Goal: Information Seeking & Learning: Understand process/instructions

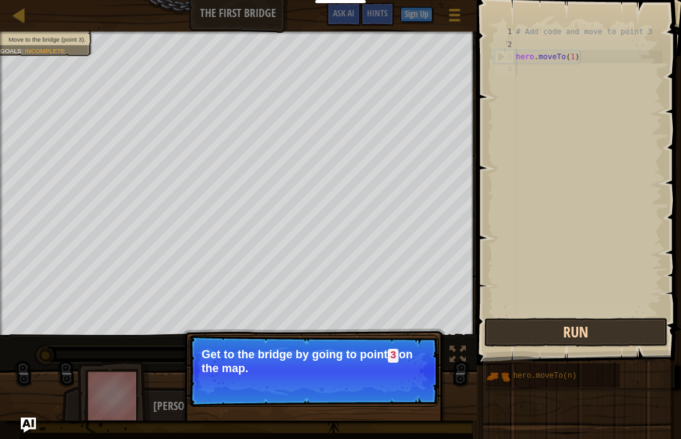
click at [543, 339] on button "Run" at bounding box center [575, 332] width 183 height 29
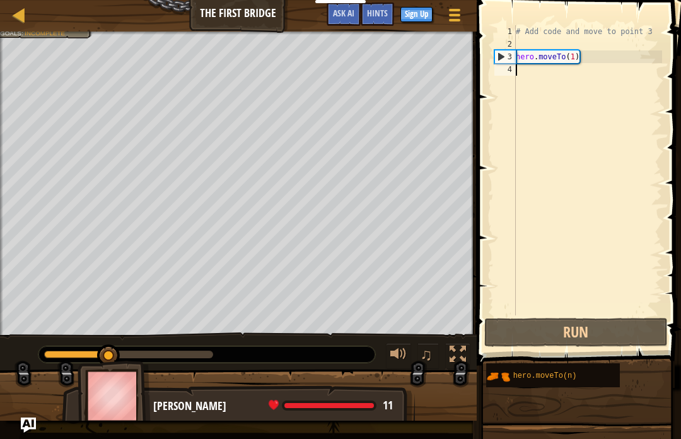
click at [533, 74] on div "# Add code and move to point 3 hero . moveTo ( 1 )" at bounding box center [587, 182] width 149 height 315
click at [541, 55] on div "# Add code and move to point 3 hero . moveTo ( 1 )" at bounding box center [587, 182] width 149 height 315
click at [579, 57] on div "# Add code and move to point 3 hero . moveTo ( 1 )" at bounding box center [587, 182] width 149 height 315
click at [573, 57] on div "# Add code and move to point 3 hero . moveTo ( 1 )" at bounding box center [587, 182] width 149 height 315
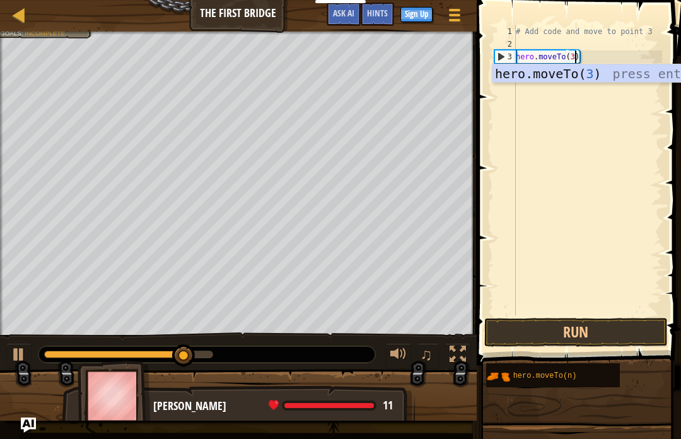
scroll to position [6, 4]
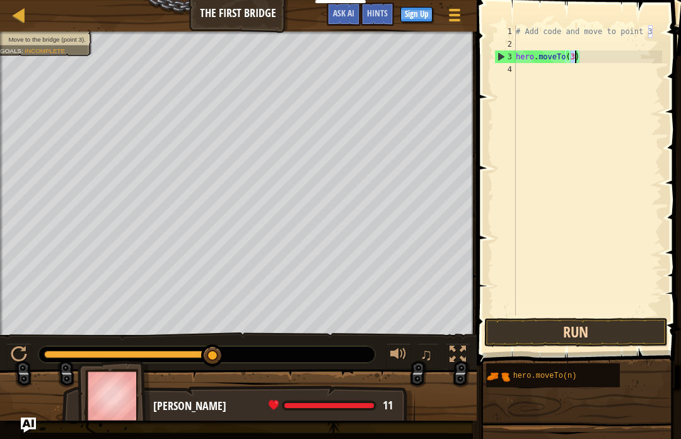
type textarea "hero.moveTo(3)"
click at [535, 328] on button "Run" at bounding box center [575, 332] width 183 height 29
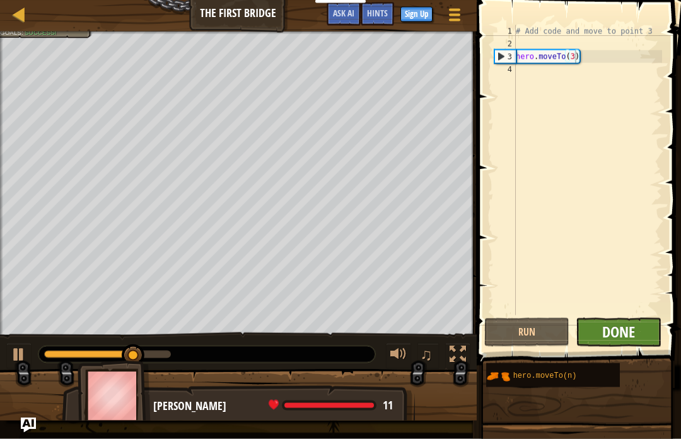
click at [625, 338] on span "Done" at bounding box center [618, 331] width 33 height 20
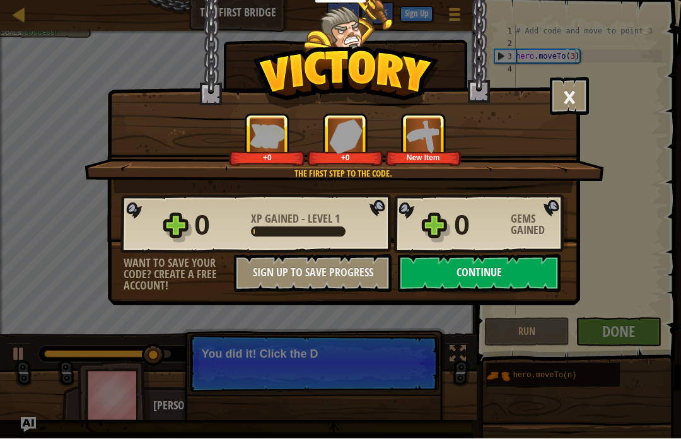
click at [509, 285] on button "Continue" at bounding box center [479, 274] width 163 height 38
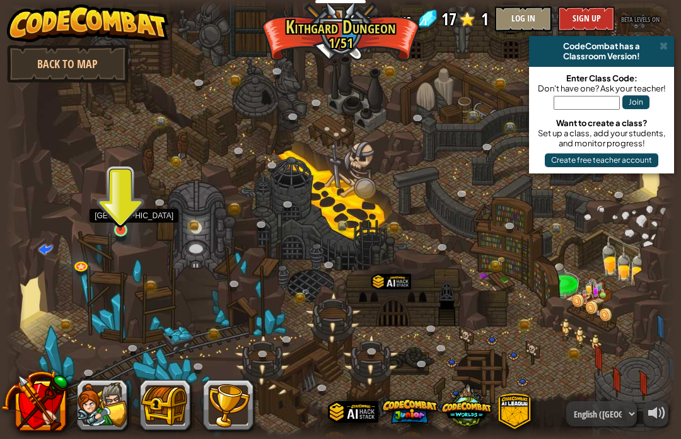
click at [125, 230] on img at bounding box center [120, 213] width 16 height 38
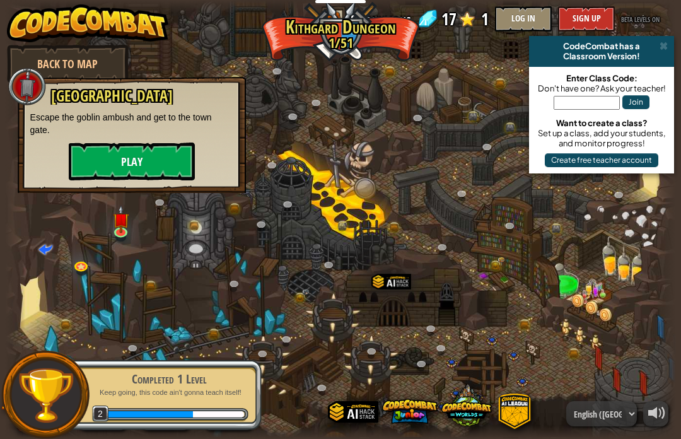
click at [126, 161] on button "Play" at bounding box center [132, 161] width 126 height 38
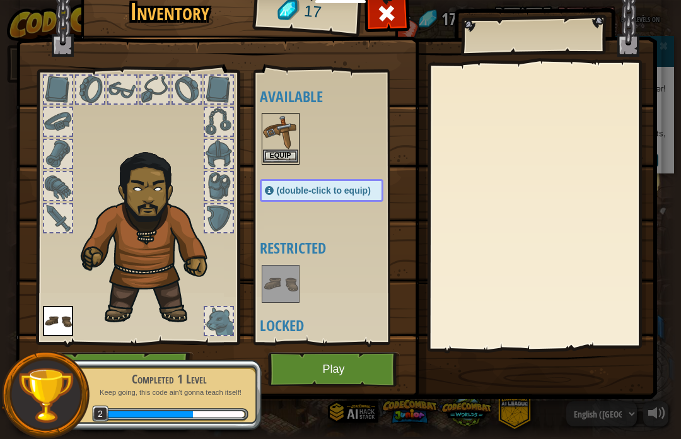
click at [273, 154] on button "Equip" at bounding box center [280, 155] width 35 height 13
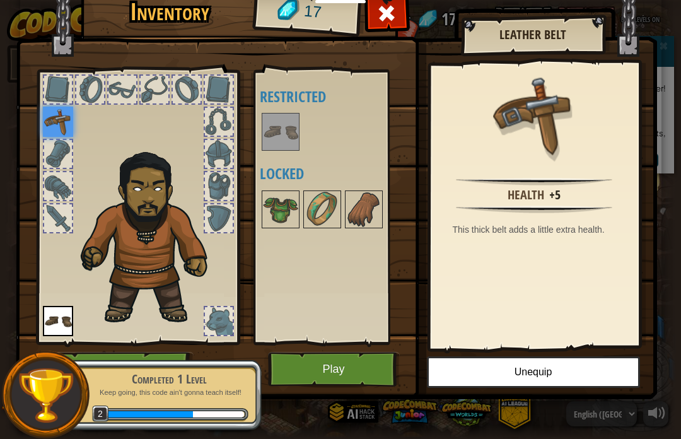
click at [333, 370] on button "Play" at bounding box center [334, 369] width 132 height 35
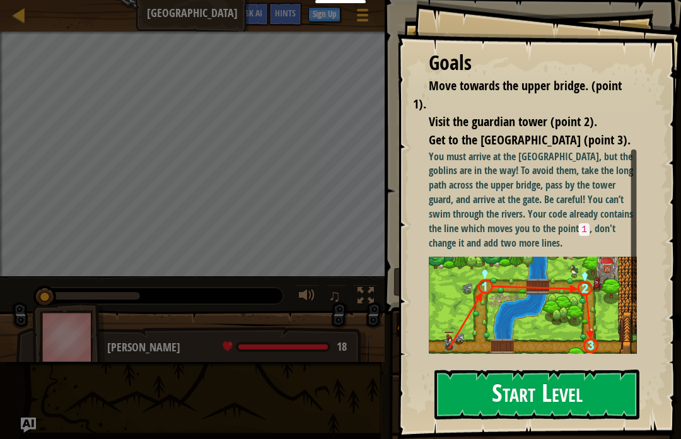
click at [472, 391] on button "Start Level" at bounding box center [536, 394] width 205 height 50
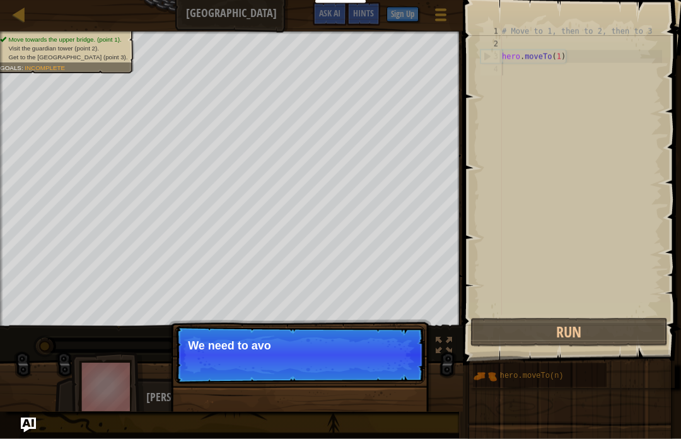
click at [386, 373] on p "Skip (esc) Continue We need to avo" at bounding box center [300, 355] width 250 height 58
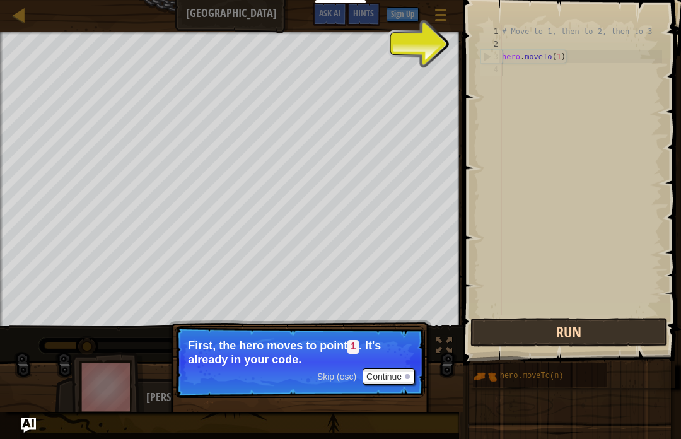
click at [514, 330] on button "Run" at bounding box center [568, 332] width 197 height 29
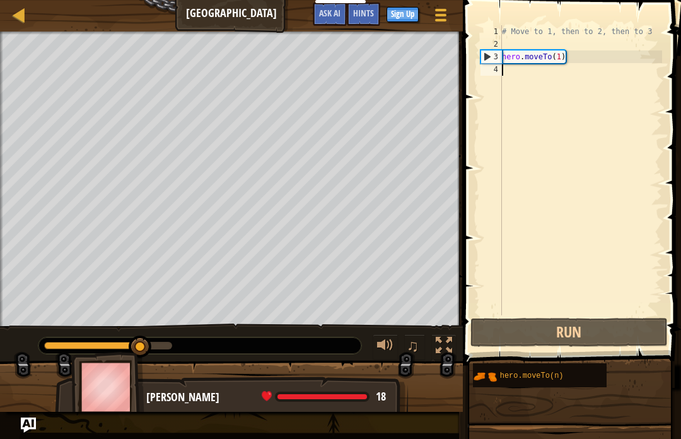
click at [519, 75] on div "# Move to 1, then to 2, then to 3 hero . moveTo ( 1 )" at bounding box center [580, 182] width 163 height 315
click at [501, 72] on div "4" at bounding box center [490, 69] width 21 height 13
click at [516, 79] on div "# Move to 1, then to 2, then to 3 hero . moveTo ( 1 )" at bounding box center [580, 182] width 163 height 315
click at [512, 71] on div "# Move to 1, then to 2, then to 3 hero . moveTo ( 1 )" at bounding box center [580, 182] width 163 height 315
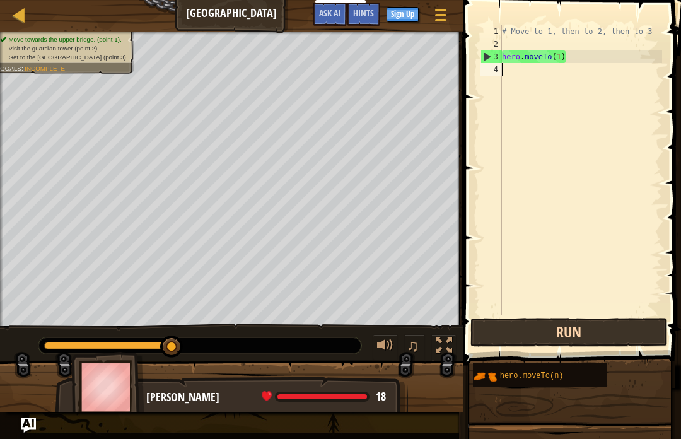
click at [523, 334] on button "Run" at bounding box center [568, 332] width 197 height 29
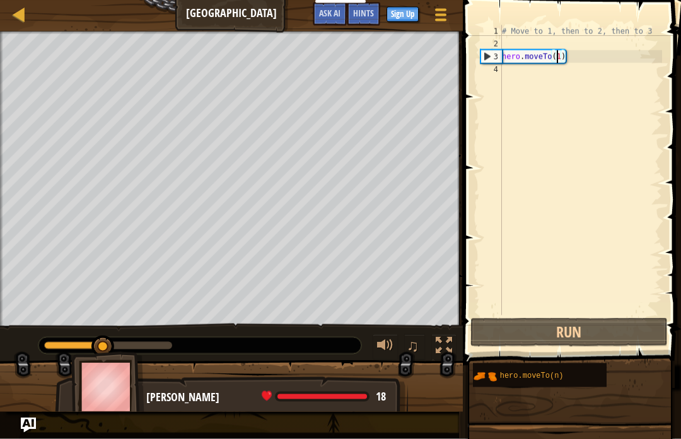
click at [555, 57] on div "# Move to 1, then to 2, then to 3 hero . moveTo ( 1 )" at bounding box center [580, 182] width 163 height 315
type textarea "hero.moveTo(1)"
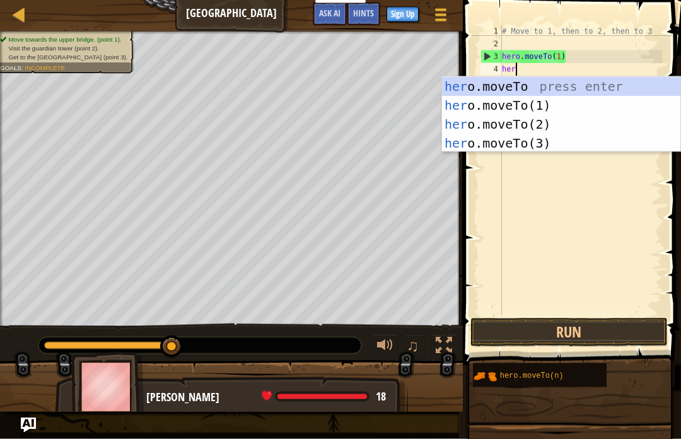
scroll to position [6, 1]
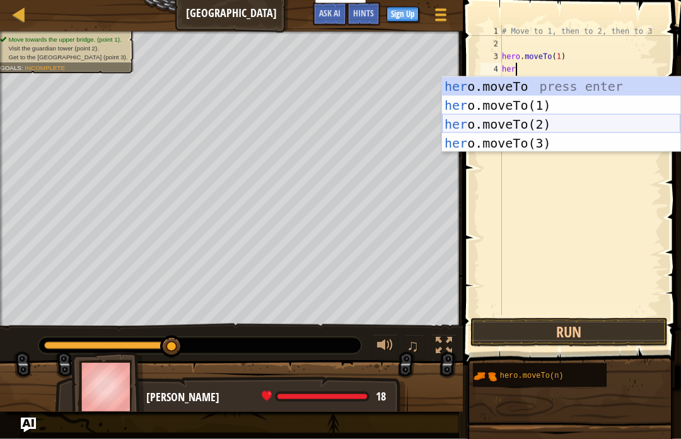
click at [533, 126] on div "her o.moveTo press enter her o.moveTo(1) press enter her o.moveTo(2) press ente…" at bounding box center [561, 133] width 238 height 113
type textarea "hero.moveTo(2)"
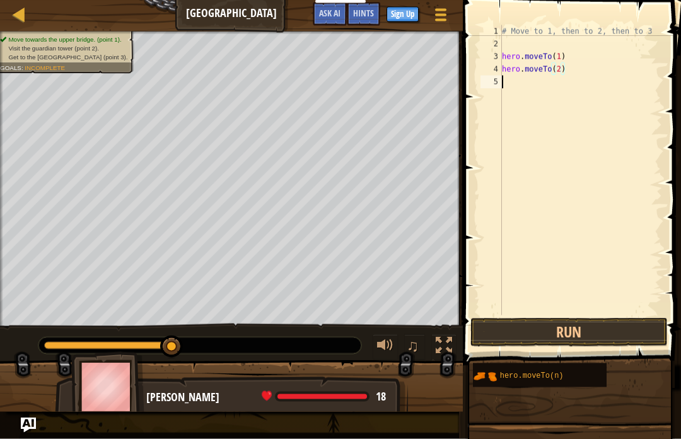
click at [523, 89] on div "# Move to 1, then to 2, then to 3 hero . moveTo ( 1 ) hero . moveTo ( 2 )" at bounding box center [580, 182] width 163 height 315
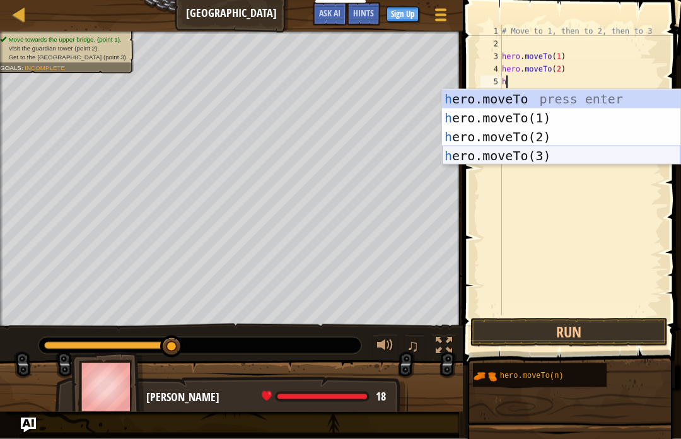
click at [492, 155] on div "h ero.moveTo press enter h ero.moveTo(1) press enter h ero.moveTo(2) press ente…" at bounding box center [561, 146] width 238 height 113
type textarea "hero.moveTo(3)"
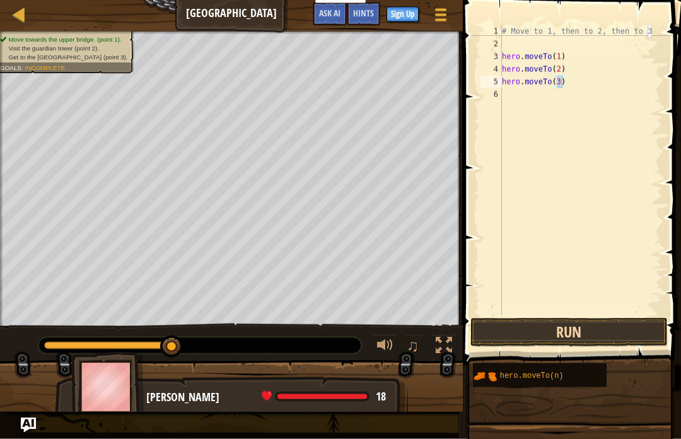
click at [527, 332] on button "Run" at bounding box center [568, 332] width 197 height 29
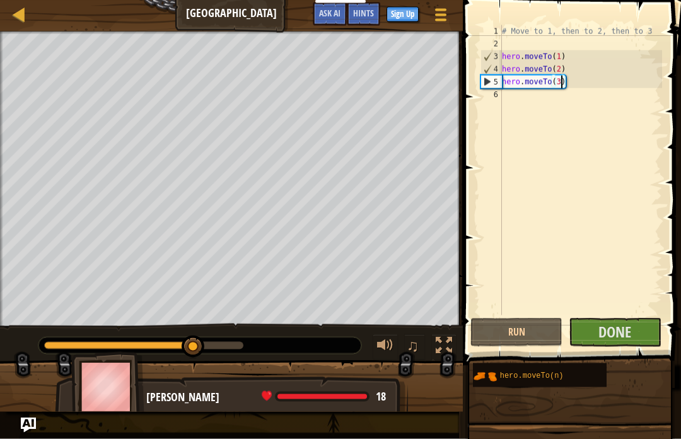
click at [565, 238] on div "# Move to 1, then to 2, then to 3 hero . moveTo ( 1 ) hero . moveTo ( 2 ) hero …" at bounding box center [580, 182] width 163 height 315
click at [598, 325] on button "Done" at bounding box center [615, 332] width 92 height 29
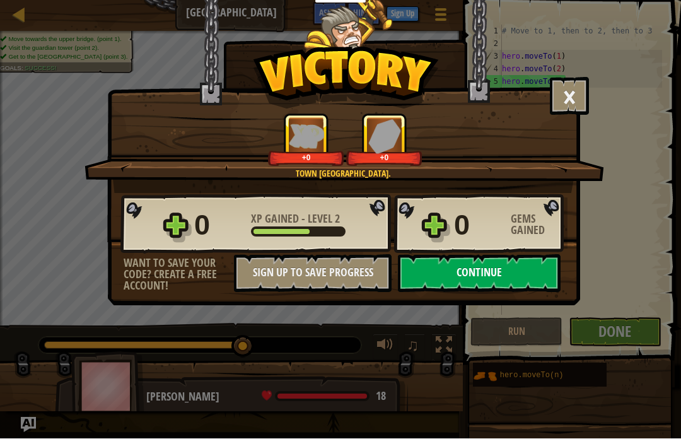
click at [461, 257] on button "Continue" at bounding box center [479, 274] width 163 height 38
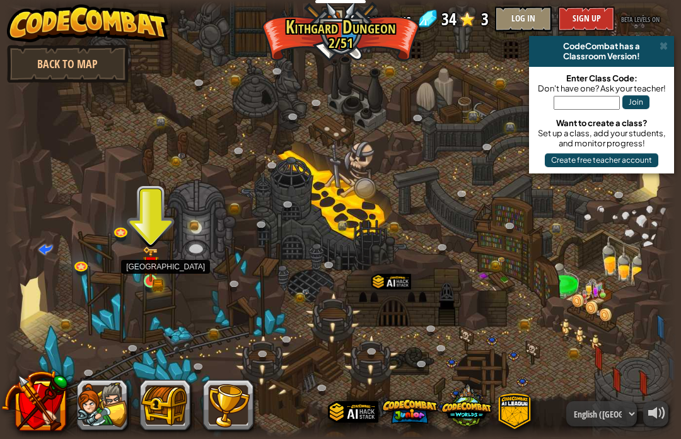
click at [148, 276] on img at bounding box center [150, 264] width 16 height 36
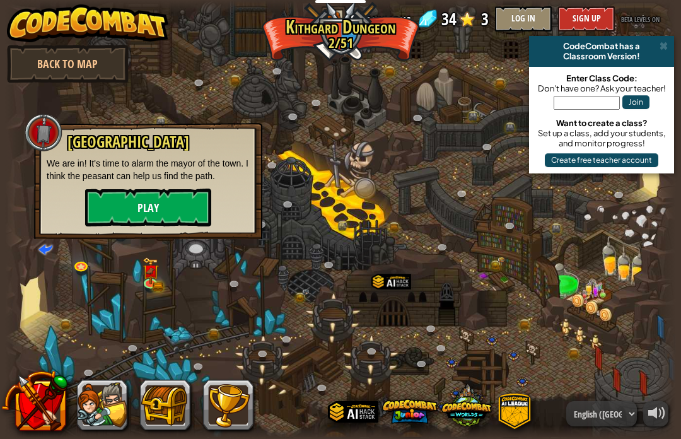
click at [154, 211] on button "Play" at bounding box center [148, 207] width 126 height 38
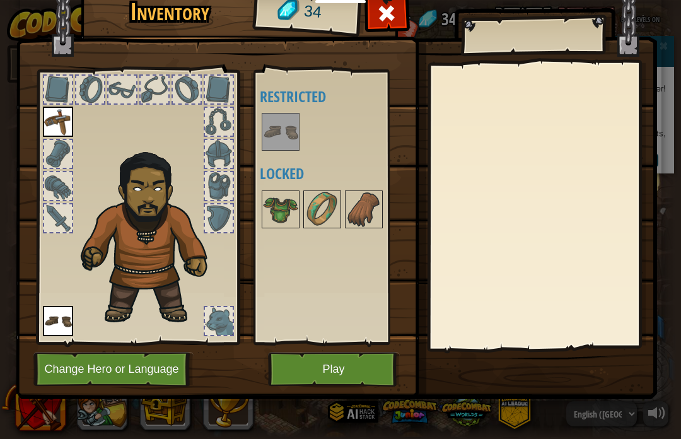
click at [282, 129] on img at bounding box center [280, 131] width 35 height 35
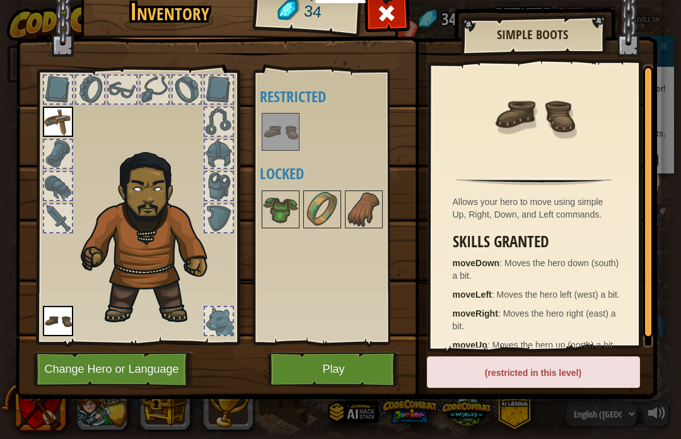
click at [313, 370] on button "Play" at bounding box center [334, 369] width 132 height 35
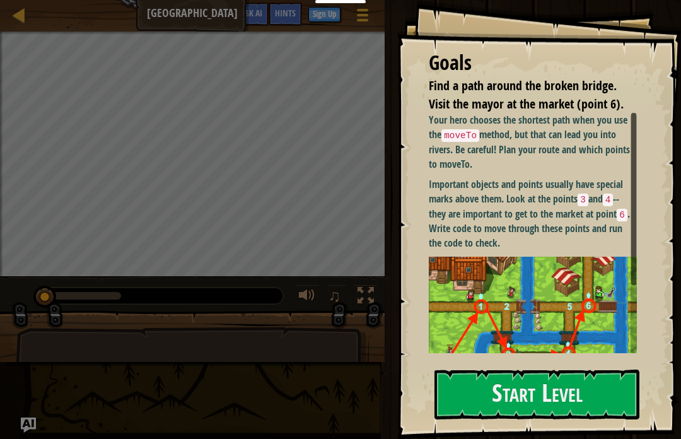
click at [483, 217] on p "Important objects and points usually have special marks above them. Look at the…" at bounding box center [533, 213] width 208 height 73
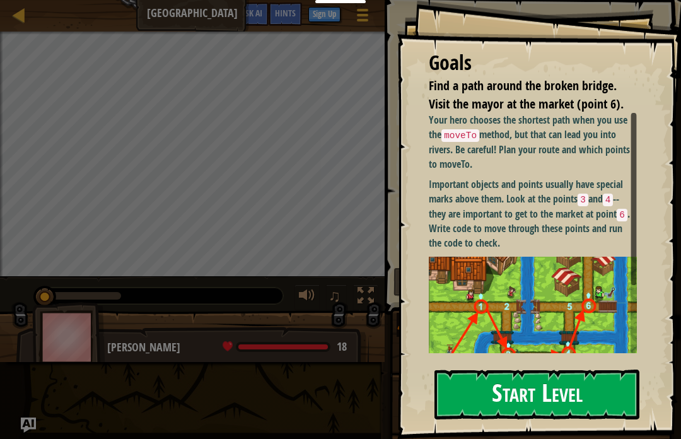
click at [473, 379] on button "Start Level" at bounding box center [536, 394] width 205 height 50
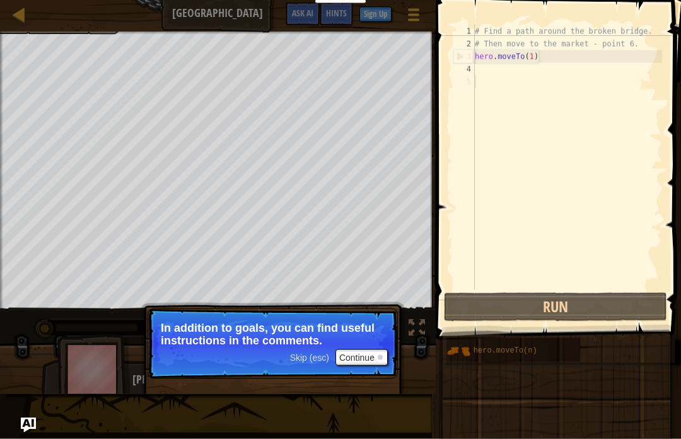
click at [514, 66] on div "# Find a path around the broken bridge. # Then move to the market - point 6. he…" at bounding box center [567, 170] width 190 height 290
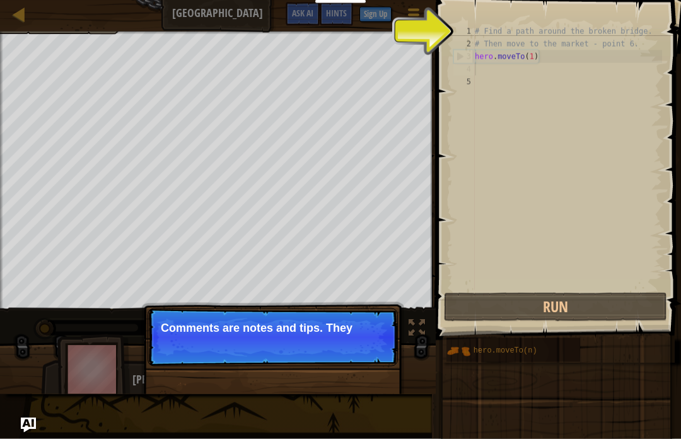
click at [490, 86] on div "# Find a path around the broken bridge. # Then move to the market - point 6. he…" at bounding box center [567, 170] width 190 height 290
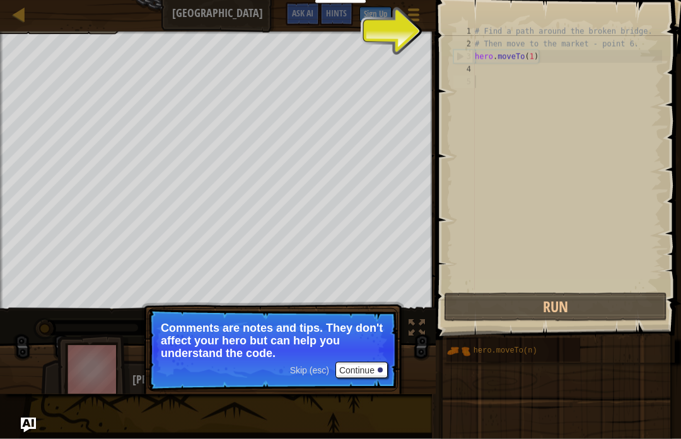
click at [318, 371] on span "Skip (esc)" at bounding box center [309, 370] width 39 height 10
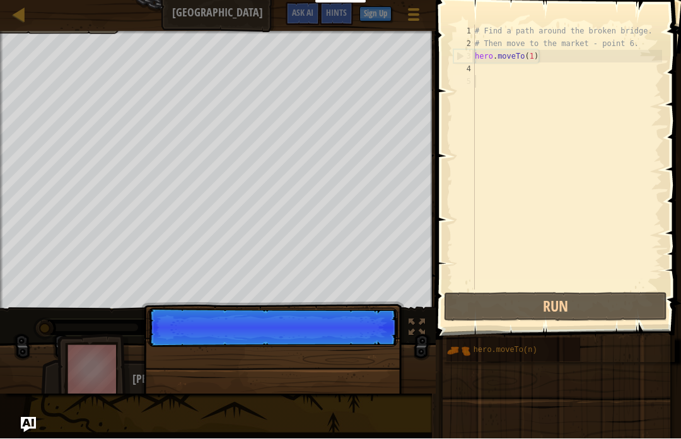
scroll to position [6, 0]
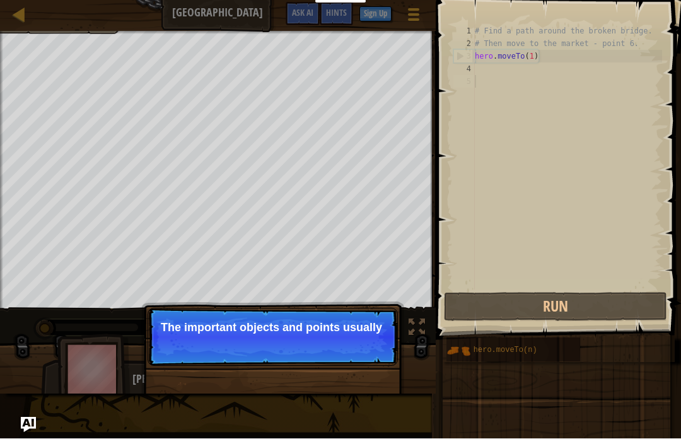
click at [381, 353] on p "Skip (esc) Continue The important objects and points usually" at bounding box center [273, 337] width 250 height 58
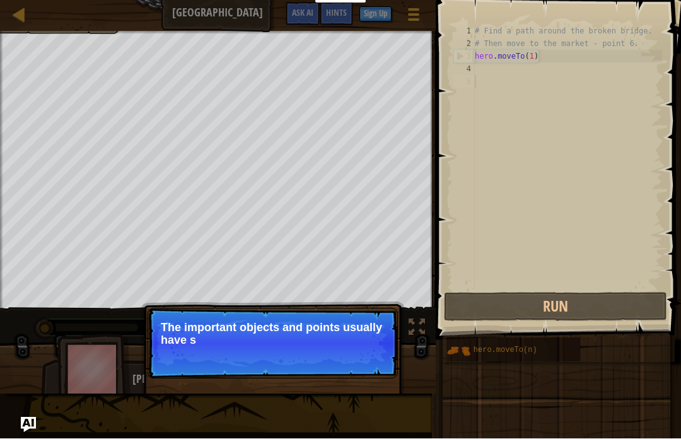
click at [381, 353] on p "Skip (esc) Continue The important objects and points usually have s" at bounding box center [273, 343] width 250 height 71
click at [371, 365] on p "Skip (esc) Continue The important objects and points usually have special marks" at bounding box center [273, 343] width 250 height 71
click at [371, 366] on p "Skip (esc) Continue The important objects and points usually have special marks…" at bounding box center [273, 343] width 250 height 71
click at [368, 358] on button "Continue" at bounding box center [361, 357] width 52 height 16
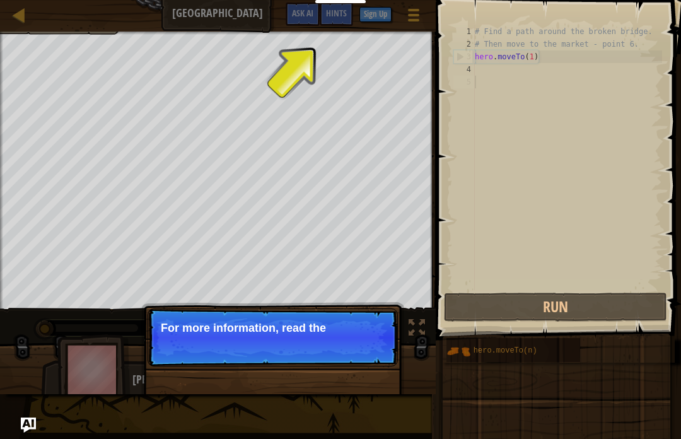
scroll to position [0, 0]
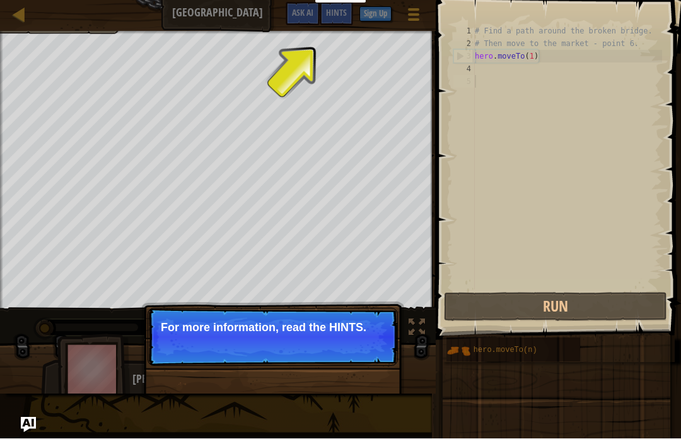
click at [368, 358] on p "Skip (esc) Continue For more information, read the HINTS." at bounding box center [273, 337] width 250 height 58
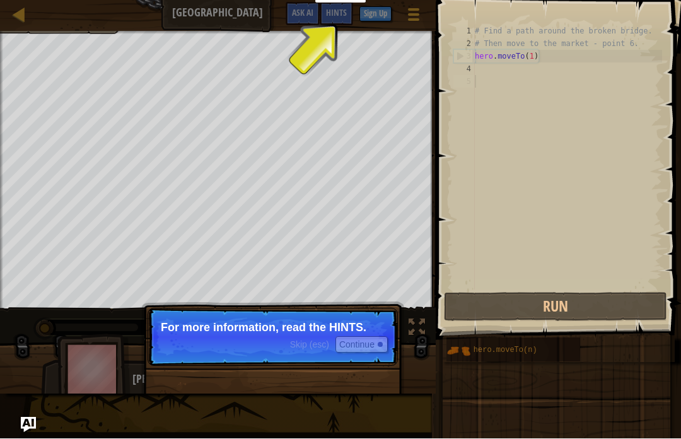
click at [368, 358] on p "Skip (esc) Continue For more information, read the HINTS." at bounding box center [273, 337] width 250 height 58
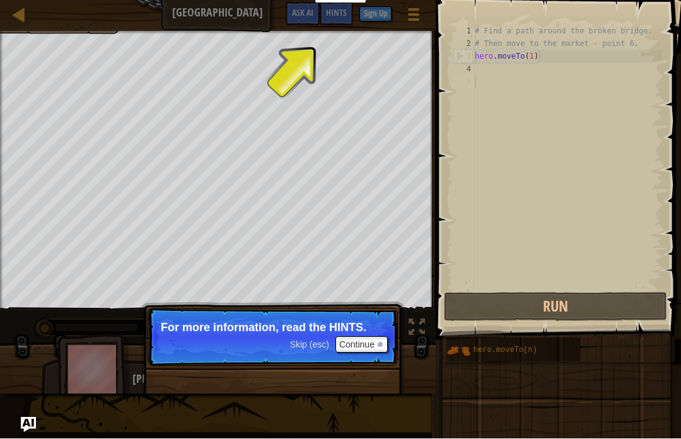
click at [368, 357] on p "Skip (esc) Continue For more information, read the HINTS." at bounding box center [273, 337] width 250 height 58
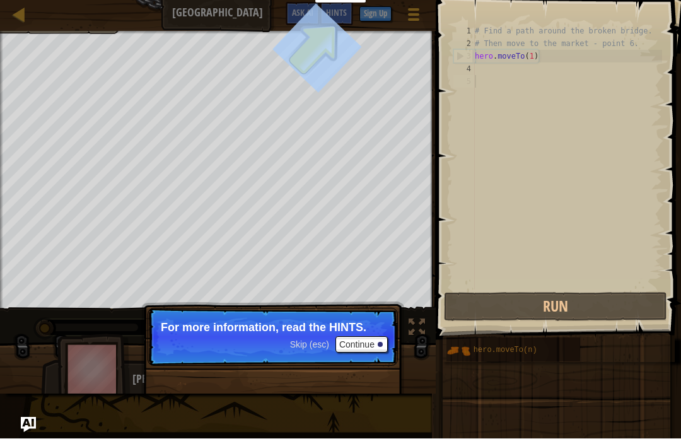
click at [368, 357] on p "Skip (esc) Continue For more information, read the HINTS." at bounding box center [273, 337] width 250 height 58
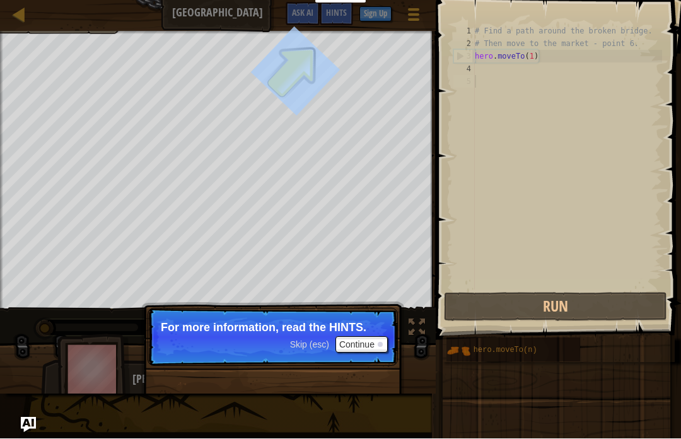
click at [368, 357] on p "Skip (esc) Continue For more information, read the HINTS." at bounding box center [273, 337] width 250 height 58
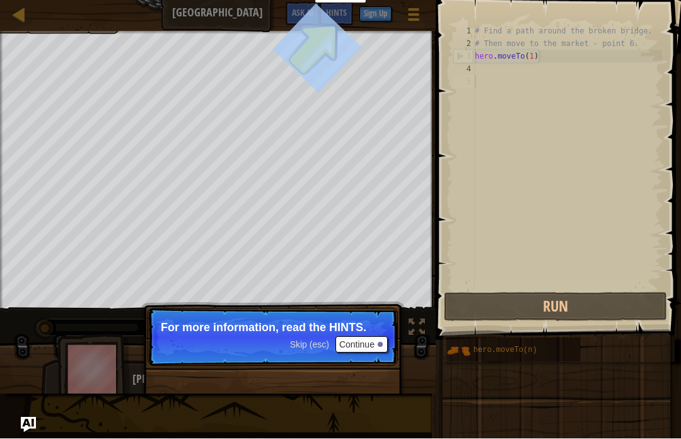
click at [356, 344] on button "Continue" at bounding box center [361, 345] width 52 height 16
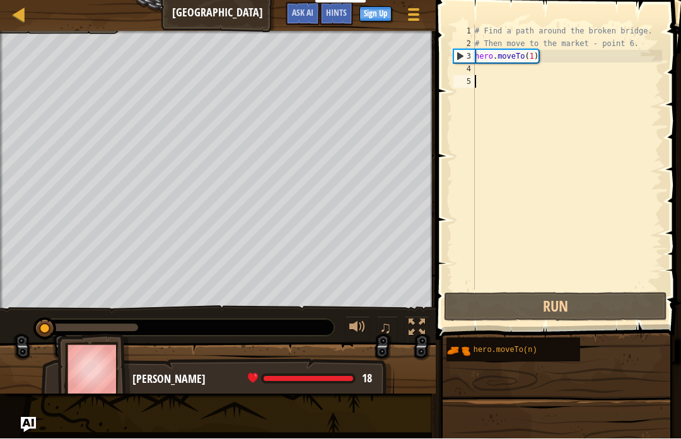
click at [480, 71] on div "# Find a path around the broken bridge. # Then move to the market - point 6. he…" at bounding box center [567, 170] width 190 height 290
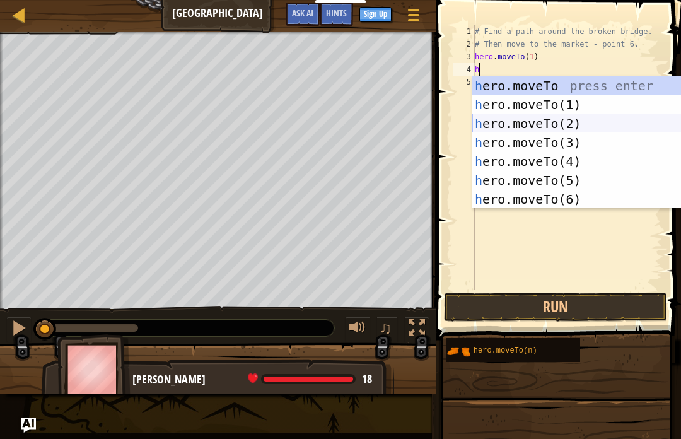
click at [509, 122] on div "h ero.moveTo press enter h ero.moveTo(1) press enter h ero.moveTo(2) press ente…" at bounding box center [591, 161] width 238 height 170
type textarea "hero.moveTo(2)"
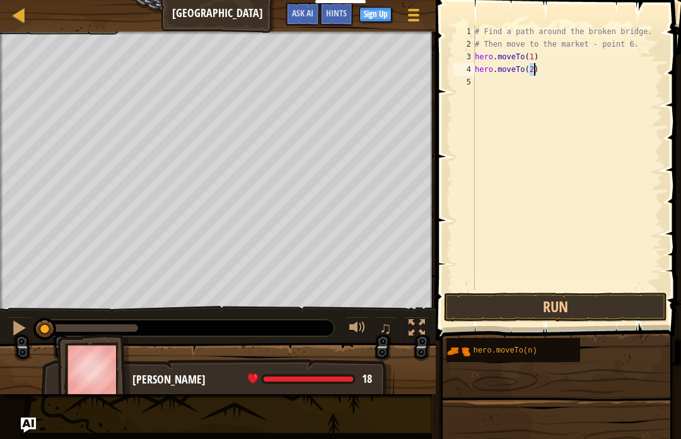
click at [495, 91] on div "# Find a path around the broken bridge. # Then move to the market - point 6. he…" at bounding box center [567, 170] width 190 height 290
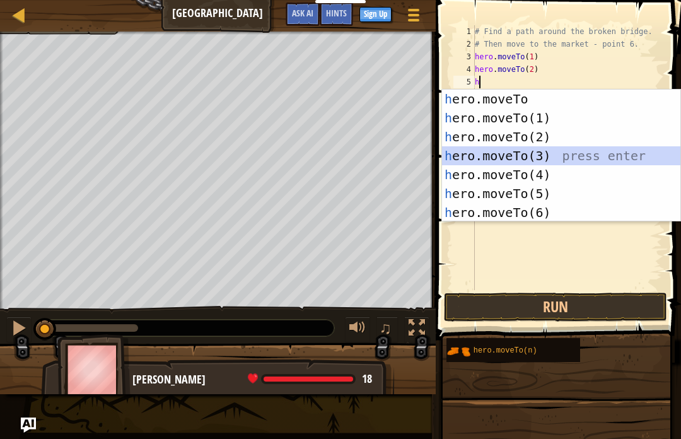
click at [492, 154] on div "h ero.moveTo press enter h ero.moveTo(1) press enter h ero.moveTo(2) press ente…" at bounding box center [561, 175] width 238 height 170
type textarea "hero.moveTo(3)"
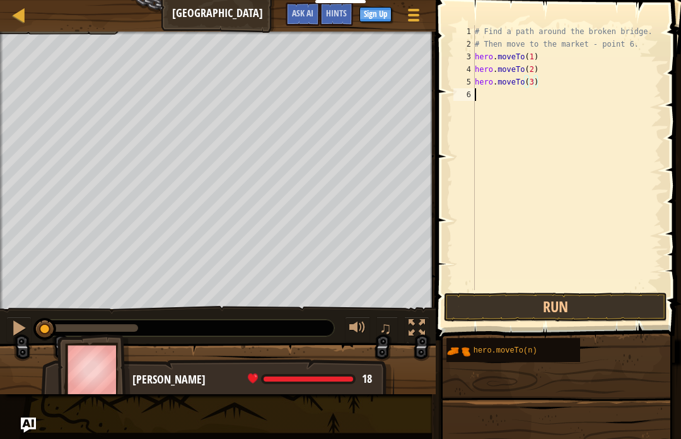
click at [494, 99] on div "# Find a path around the broken bridge. # Then move to the market - point 6. he…" at bounding box center [567, 170] width 190 height 290
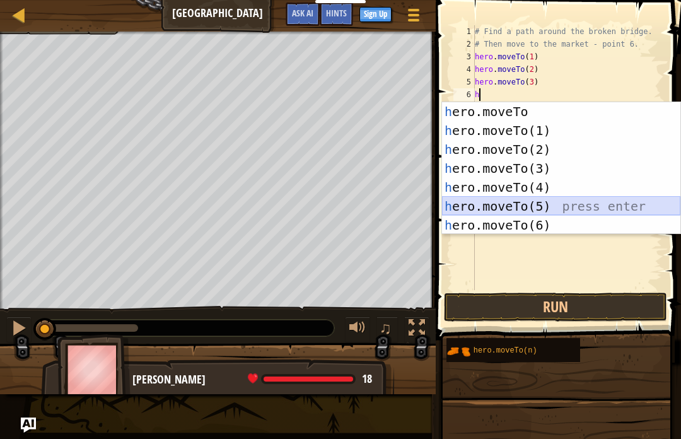
click at [543, 197] on div "h ero.moveTo press enter h ero.moveTo(1) press enter h ero.moveTo(2) press ente…" at bounding box center [561, 187] width 238 height 170
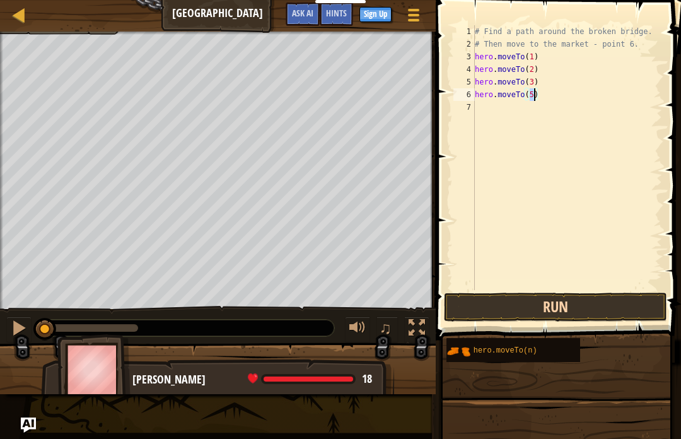
click at [540, 304] on button "Run" at bounding box center [555, 306] width 223 height 29
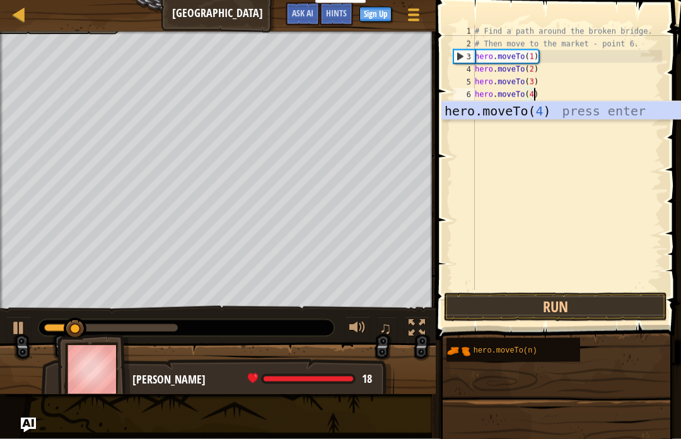
scroll to position [6, 4]
click at [533, 114] on div "hero.moveTo( 4 ) press enter" at bounding box center [561, 129] width 238 height 57
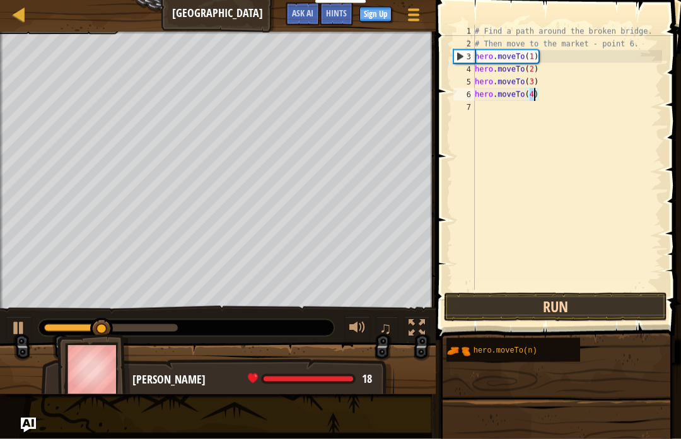
type textarea "hero.moveTo(4)"
click at [495, 297] on button "Run" at bounding box center [555, 306] width 223 height 29
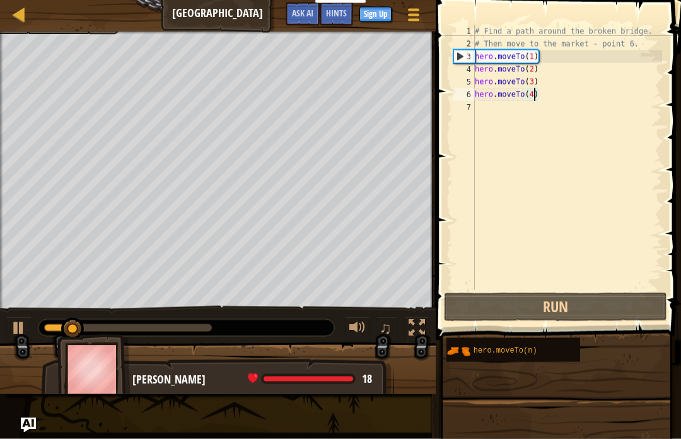
click at [491, 108] on div "# Find a path around the broken bridge. # Then move to the market - point 6. he…" at bounding box center [567, 170] width 190 height 290
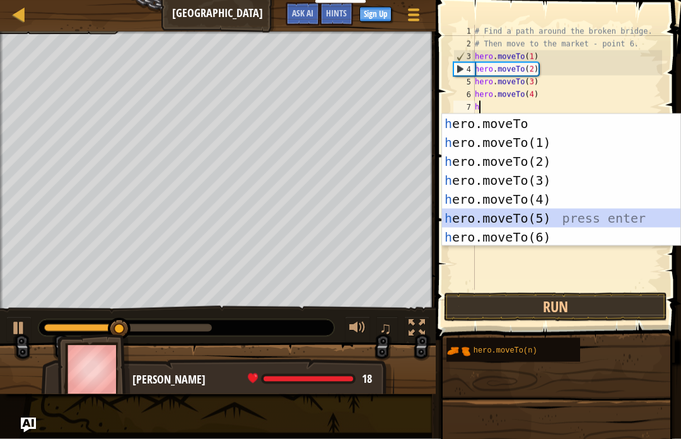
click at [518, 214] on div "h ero.moveTo press enter h ero.moveTo(1) press enter h ero.moveTo(2) press ente…" at bounding box center [561, 199] width 238 height 170
type textarea "hero.moveTo(5)"
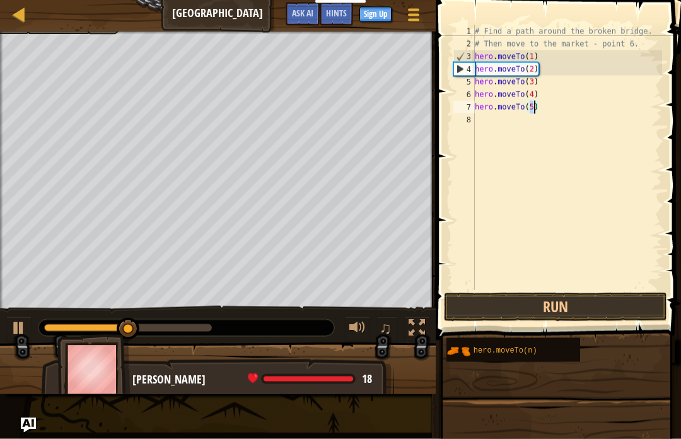
click at [495, 120] on div "# Find a path around the broken bridge. # Then move to the market - point 6. he…" at bounding box center [567, 170] width 190 height 290
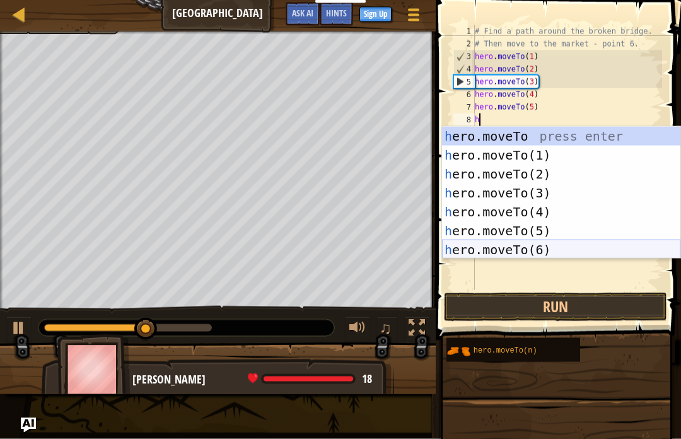
click at [504, 250] on div "h ero.moveTo press enter h ero.moveTo(1) press enter h ero.moveTo(2) press ente…" at bounding box center [561, 212] width 238 height 170
type textarea "hero.moveTo(6)"
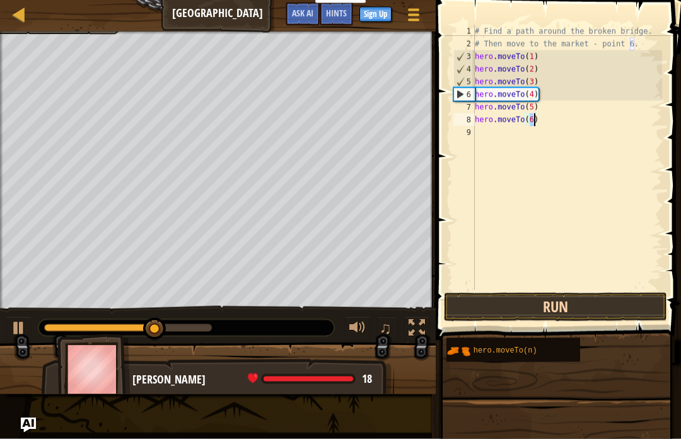
click at [536, 297] on button "Run" at bounding box center [555, 306] width 223 height 29
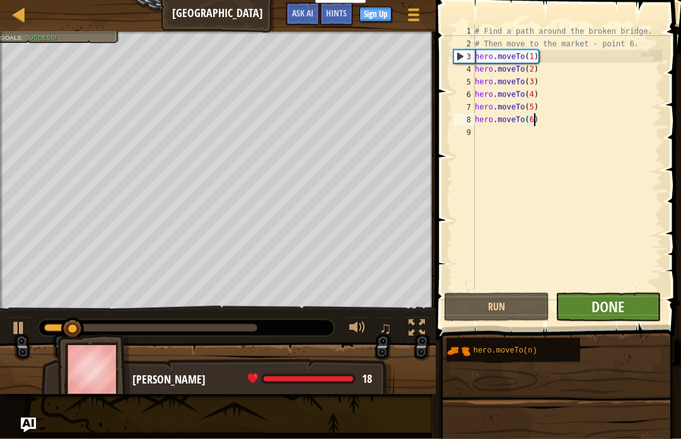
click at [574, 306] on button "Done" at bounding box center [607, 306] width 105 height 29
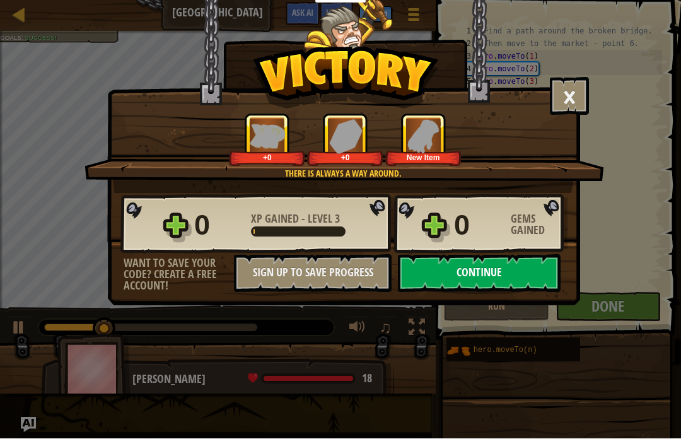
click at [490, 283] on button "Continue" at bounding box center [479, 274] width 163 height 38
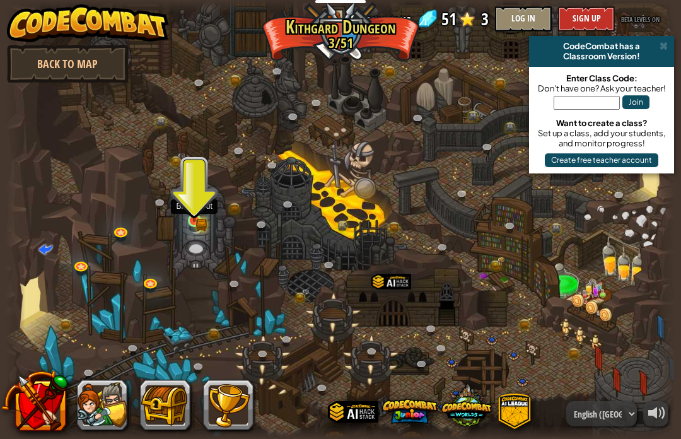
click at [202, 221] on img at bounding box center [194, 203] width 16 height 36
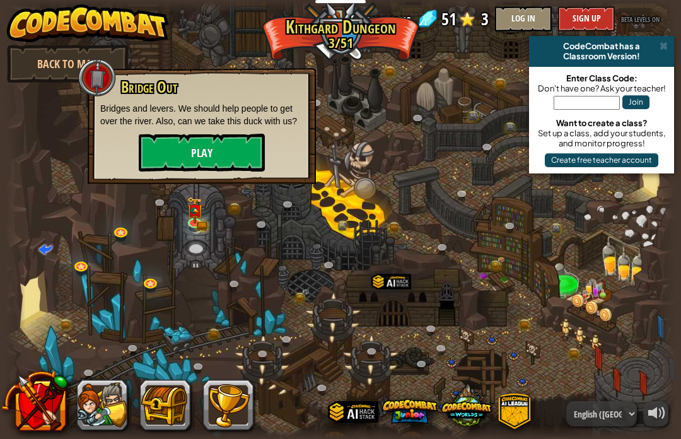
click at [209, 151] on button "Play" at bounding box center [202, 153] width 126 height 38
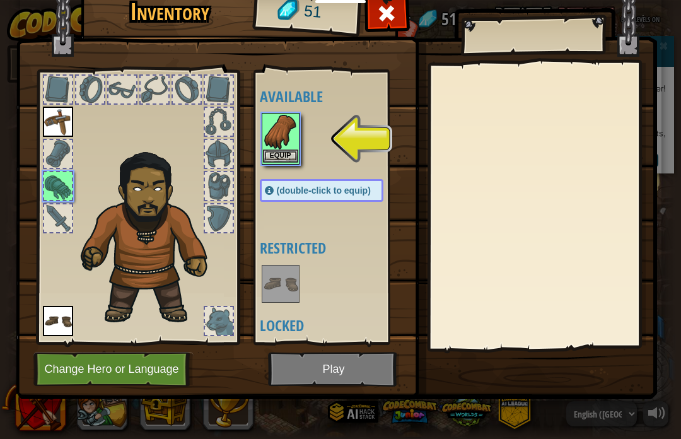
click at [279, 153] on button "Equip" at bounding box center [280, 155] width 35 height 13
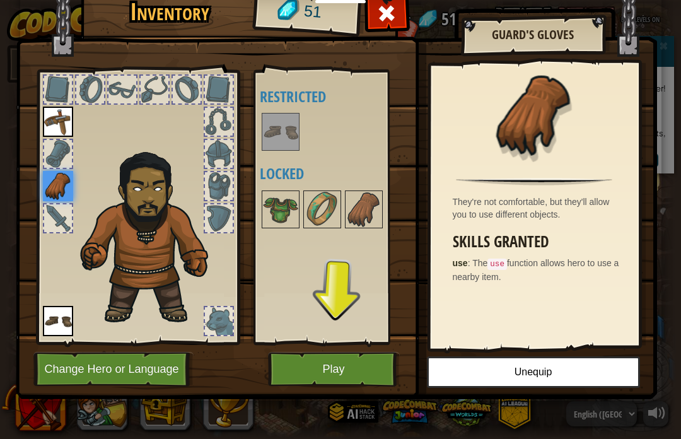
click at [339, 357] on button "Play" at bounding box center [334, 369] width 132 height 35
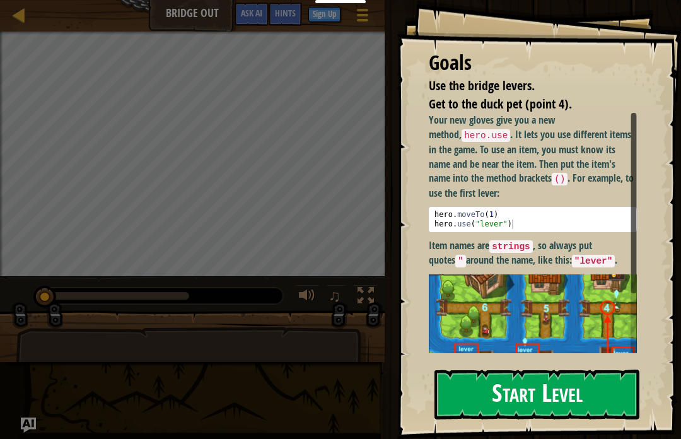
click at [490, 378] on button "Start Level" at bounding box center [536, 394] width 205 height 50
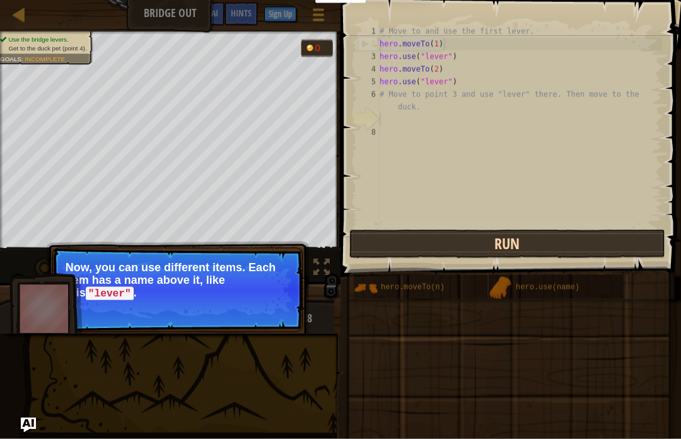
click at [450, 243] on button "Run" at bounding box center [507, 243] width 316 height 29
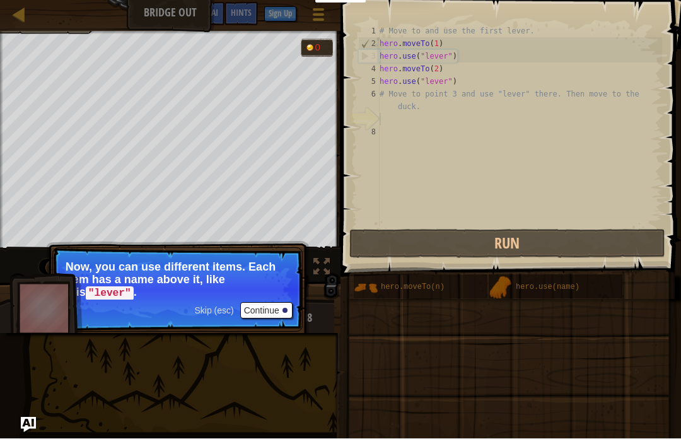
click at [278, 311] on button "Continue" at bounding box center [266, 311] width 52 height 16
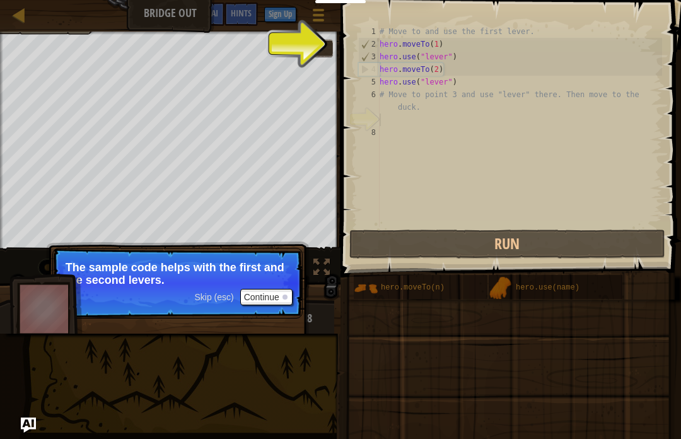
click at [274, 300] on button "Continue" at bounding box center [266, 297] width 52 height 16
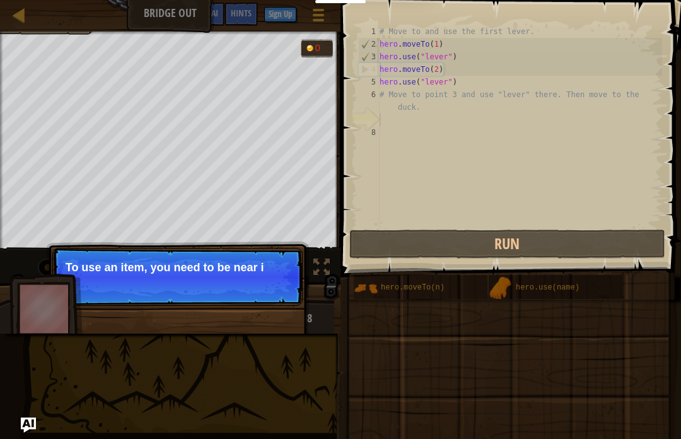
click at [275, 297] on p "Skip (esc) Continue To use an item, you need to be near i" at bounding box center [177, 277] width 250 height 58
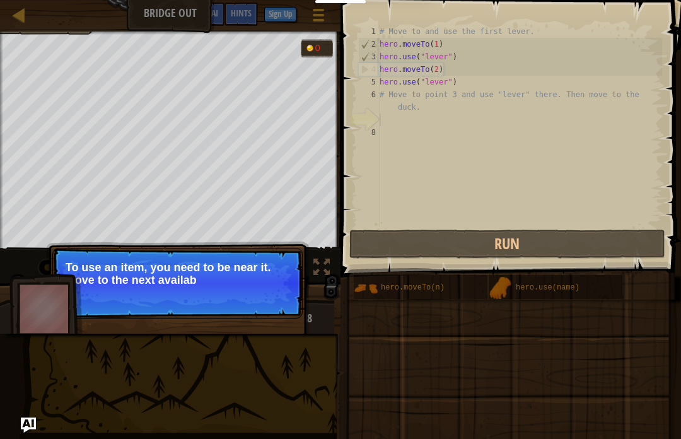
click at [279, 297] on p "Skip (esc) Continue To use an item, you need to be near it. Move to the next av…" at bounding box center [177, 283] width 250 height 71
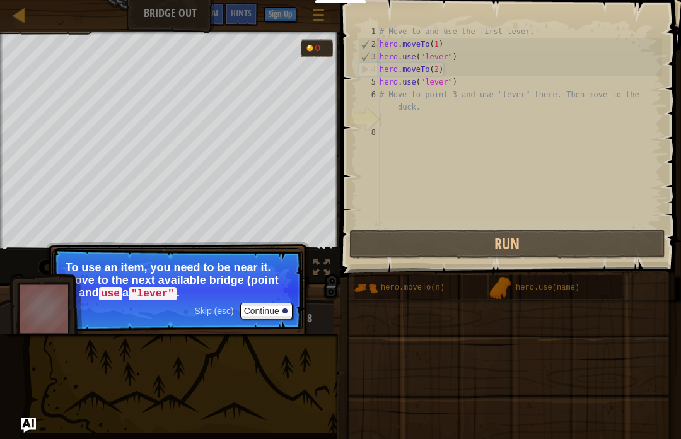
click at [269, 315] on button "Continue" at bounding box center [266, 311] width 52 height 16
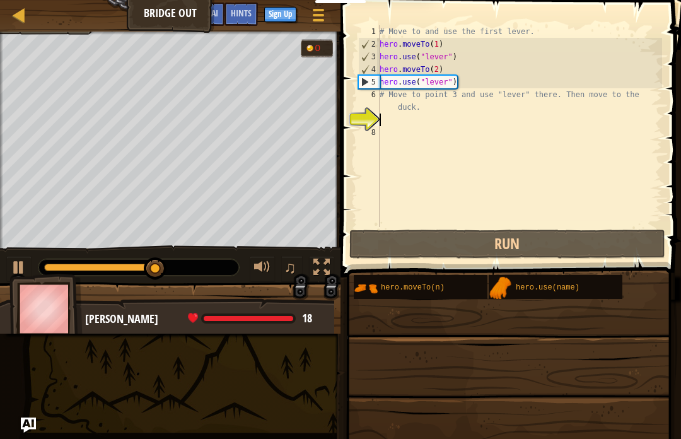
click at [420, 125] on div "# Move to and use the first lever. hero . moveTo ( 1 ) hero . use ( "lever" ) h…" at bounding box center [519, 138] width 285 height 227
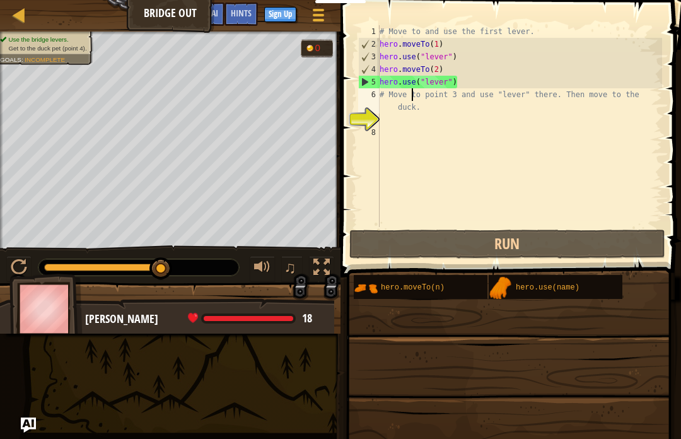
click at [410, 95] on div "# Move to and use the first lever. hero . moveTo ( 1 ) hero . use ( "lever" ) h…" at bounding box center [519, 138] width 285 height 227
type textarea "# Move to point 3 and use "lever" there. Then move to the duck."
click at [388, 132] on div "# Move to and use the first lever. hero . moveTo ( 1 ) hero . use ( "lever" ) h…" at bounding box center [519, 138] width 285 height 227
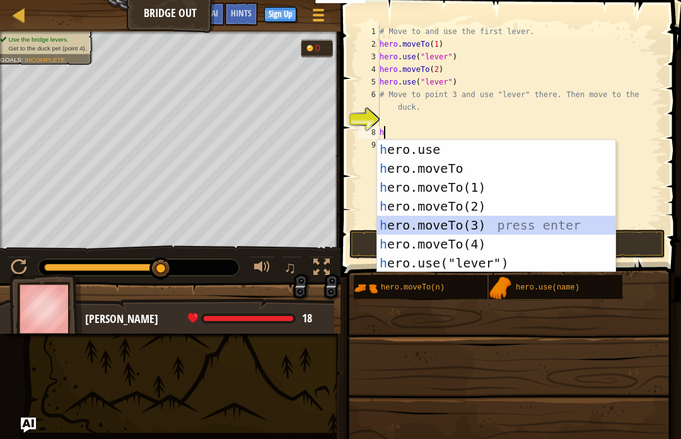
click at [404, 230] on div "h ero.use press enter h ero.moveTo press enter h ero.moveTo(1) press enter h er…" at bounding box center [496, 225] width 238 height 170
type textarea "hero.moveTo(3)"
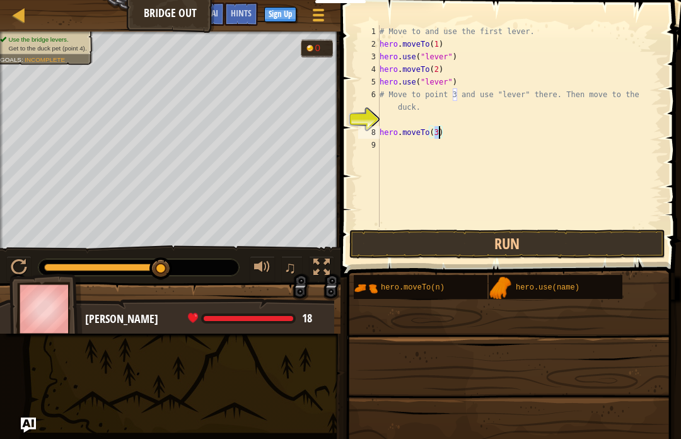
click at [432, 168] on div "# Move to and use the first lever. hero . moveTo ( 1 ) hero . use ( "lever" ) h…" at bounding box center [519, 138] width 285 height 227
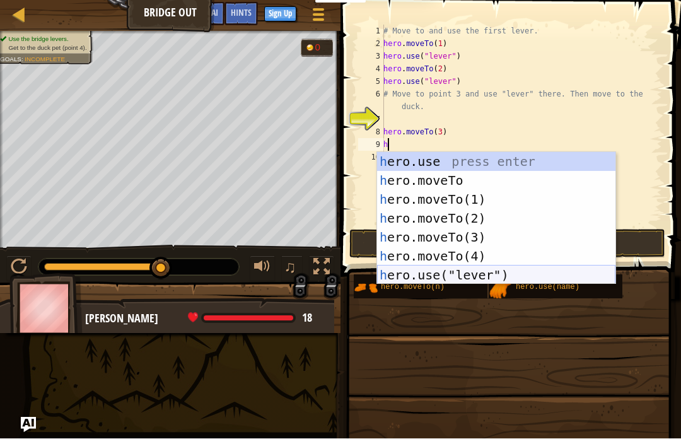
click at [439, 270] on div "h ero.use press enter h ero.moveTo press enter h ero.moveTo(1) press enter h er…" at bounding box center [496, 238] width 238 height 170
type textarea "hero.use("lever")"
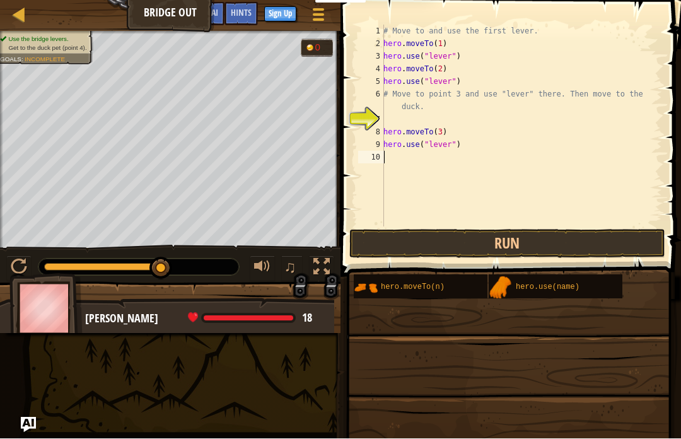
click at [434, 162] on div "# Move to and use the first lever. hero . moveTo ( 1 ) hero . use ( "lever" ) h…" at bounding box center [521, 138] width 281 height 227
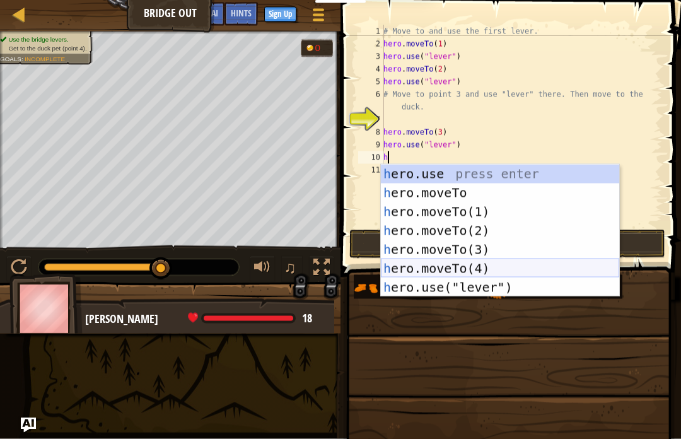
click at [471, 268] on div "h ero.use press enter h ero.moveTo press enter h ero.moveTo(1) press enter h er…" at bounding box center [500, 250] width 238 height 170
type textarea "hero.moveTo(4)"
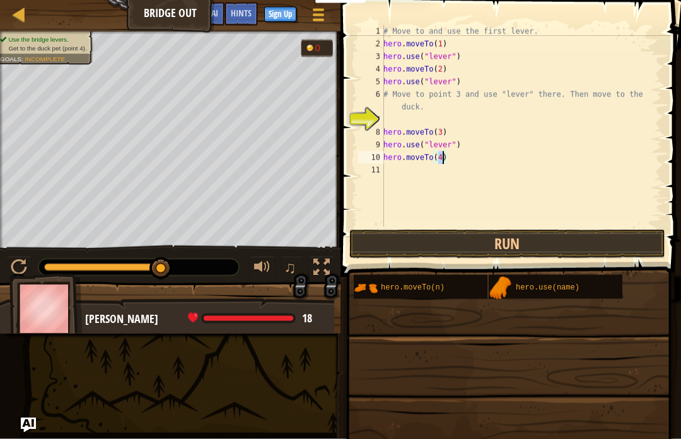
click at [398, 164] on div "# Move to and use the first lever. hero . moveTo ( 1 ) hero . use ( "lever" ) h…" at bounding box center [521, 138] width 281 height 227
click at [432, 246] on button "Run" at bounding box center [507, 243] width 316 height 29
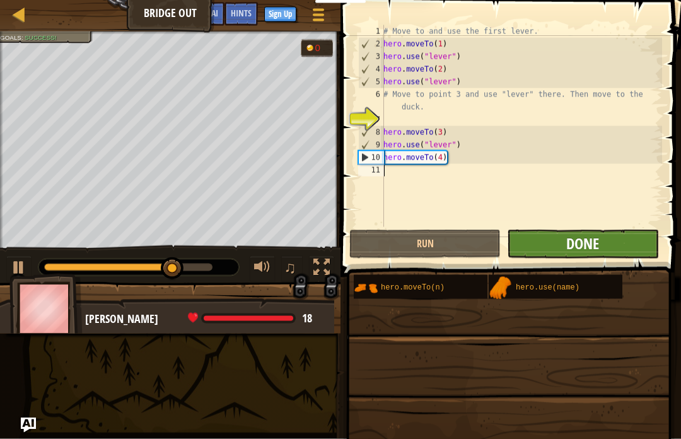
click at [586, 248] on span "Done" at bounding box center [582, 243] width 33 height 20
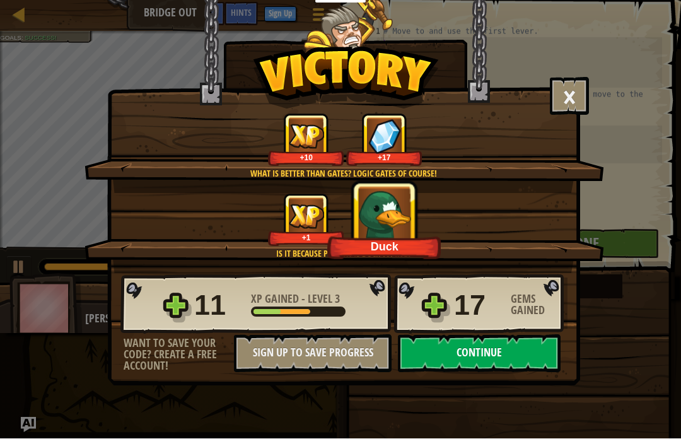
click at [456, 361] on button "Continue" at bounding box center [479, 354] width 163 height 38
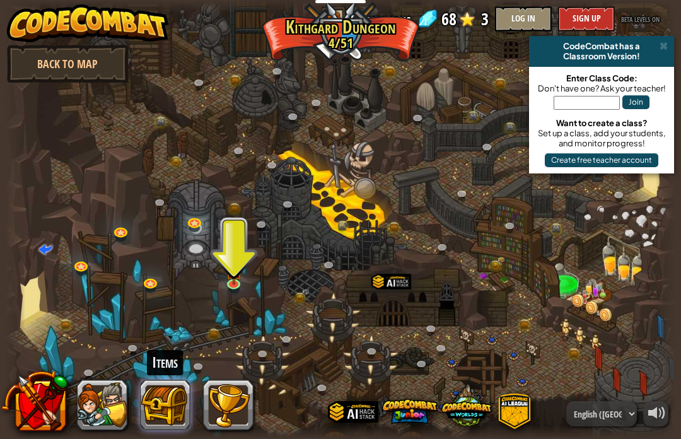
click at [180, 391] on button at bounding box center [165, 404] width 50 height 50
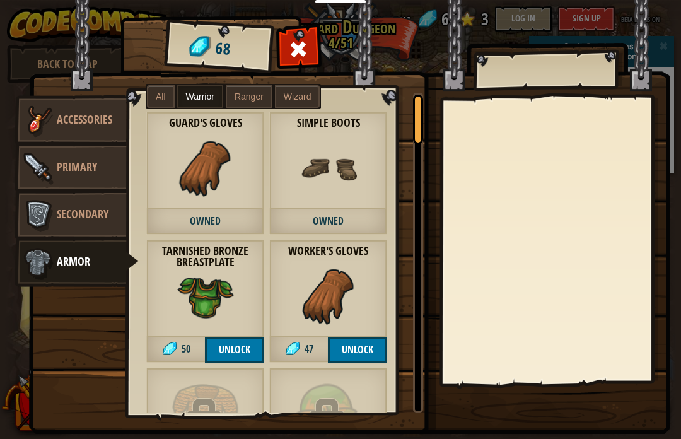
click at [200, 91] on span "Warrior" at bounding box center [200, 96] width 28 height 10
click at [159, 100] on span "All" at bounding box center [161, 96] width 10 height 10
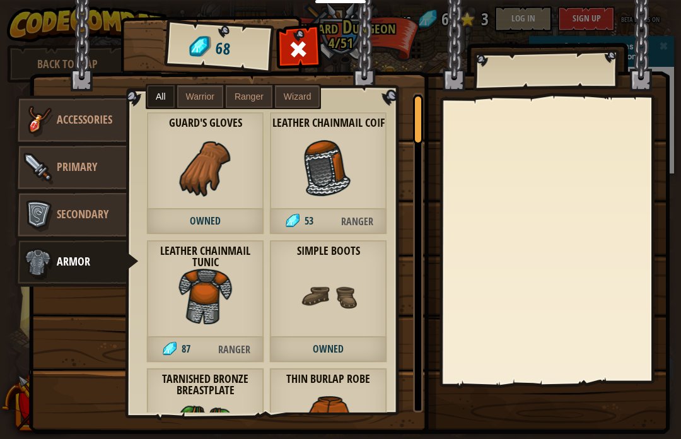
click at [301, 100] on span "Wizard" at bounding box center [298, 96] width 28 height 10
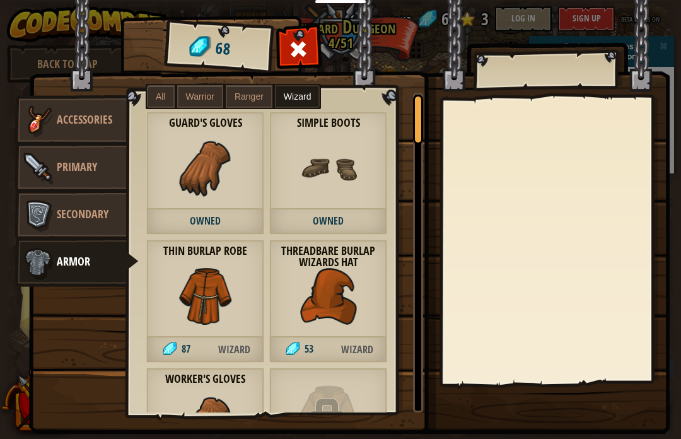
click at [320, 303] on img at bounding box center [328, 296] width 57 height 57
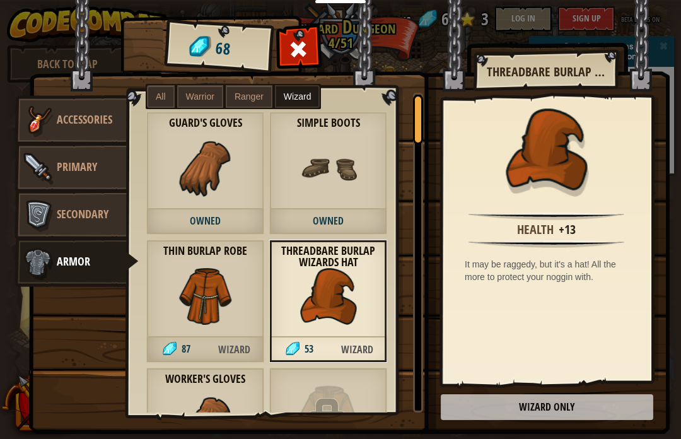
click at [192, 105] on label "Warrior" at bounding box center [200, 96] width 46 height 23
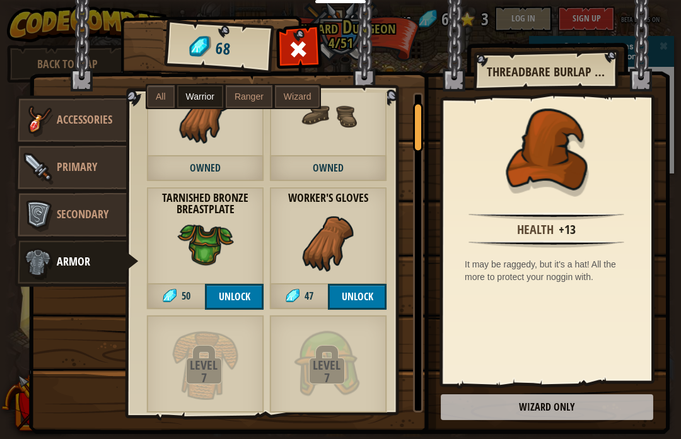
scroll to position [54, 0]
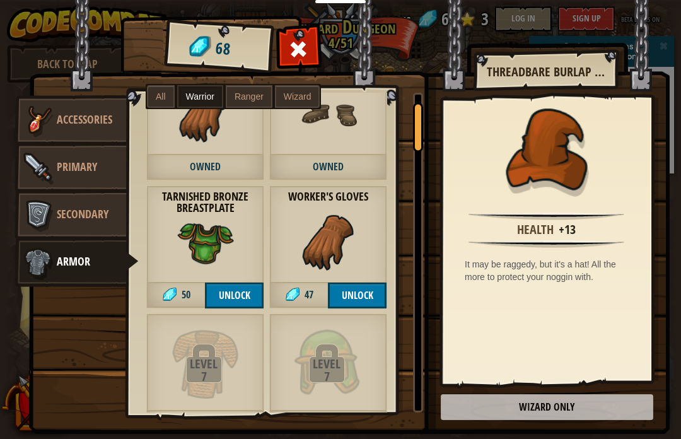
click at [245, 295] on button "Unlock" at bounding box center [234, 295] width 59 height 26
click at [210, 295] on button "Confirm" at bounding box center [234, 295] width 59 height 26
click at [298, 53] on span at bounding box center [299, 49] width 20 height 20
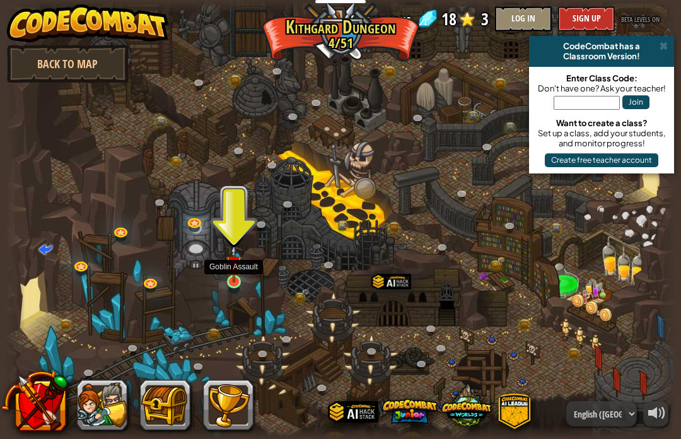
click at [235, 279] on img at bounding box center [234, 264] width 16 height 38
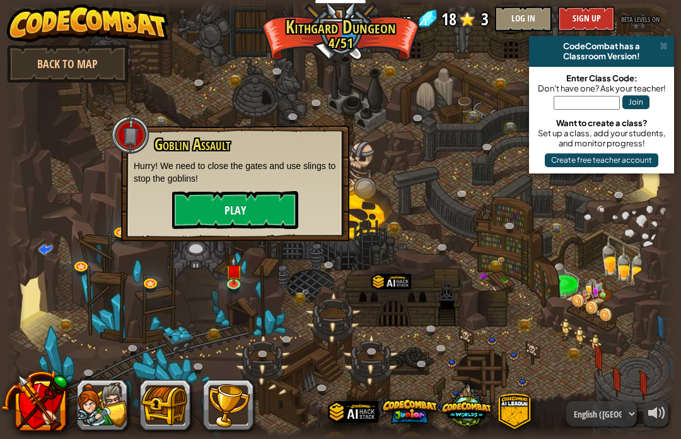
click at [223, 218] on button "Play" at bounding box center [235, 210] width 126 height 38
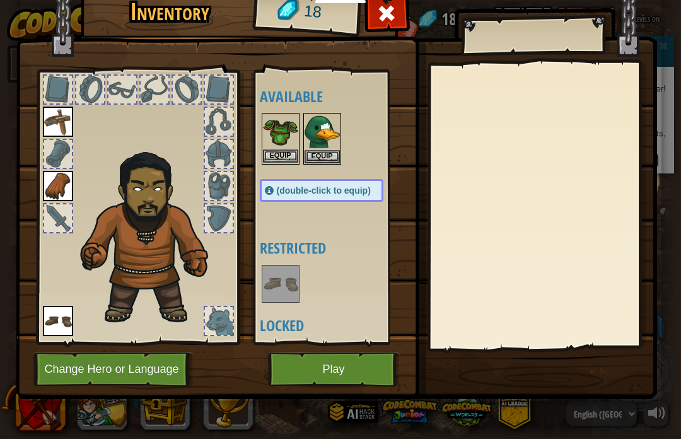
click at [277, 158] on button "Equip" at bounding box center [280, 155] width 35 height 13
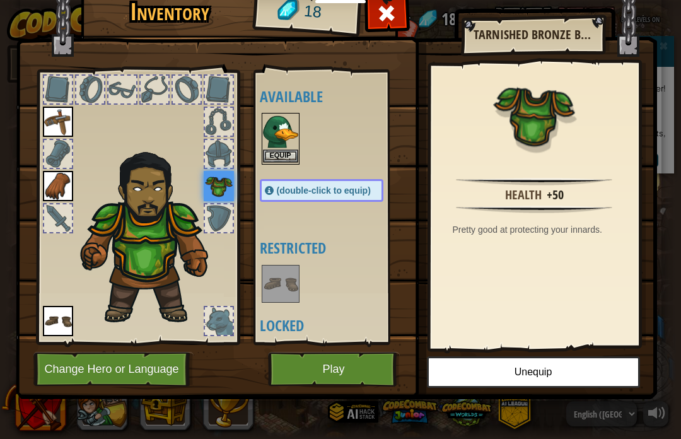
click at [291, 155] on button "Equip" at bounding box center [280, 155] width 35 height 13
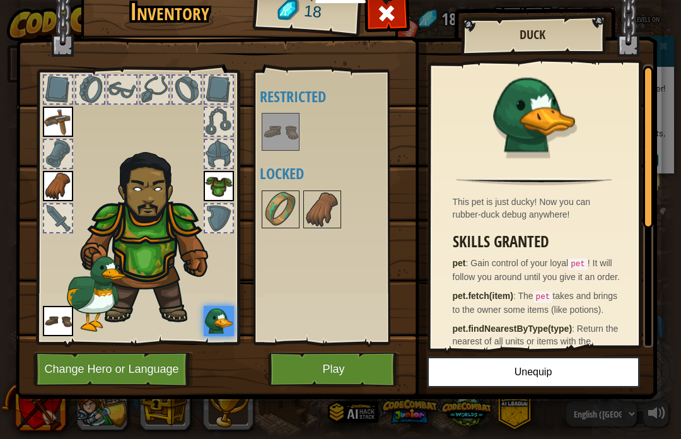
click at [357, 374] on button "Play" at bounding box center [334, 369] width 132 height 35
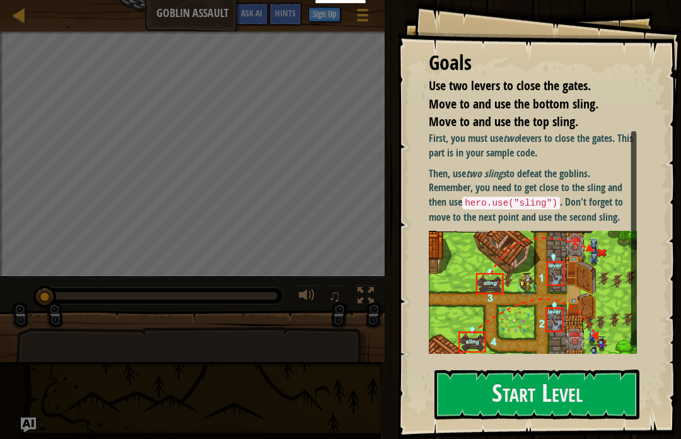
click at [465, 364] on div "Goals Use two levers to close the gates. Move to and use the bottom sling. Move…" at bounding box center [539, 219] width 284 height 439
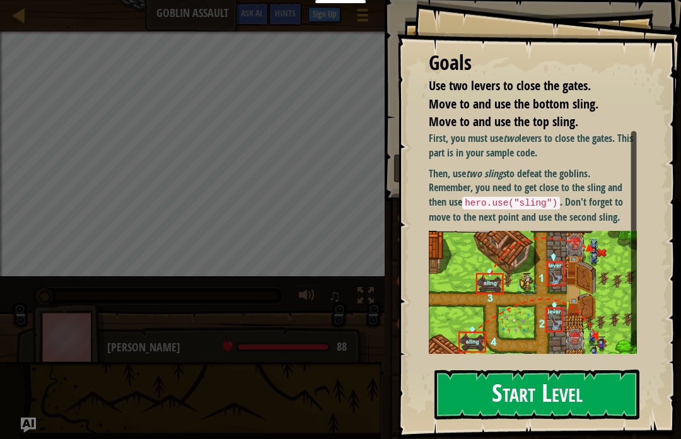
click at [458, 386] on button "Start Level" at bounding box center [536, 394] width 205 height 50
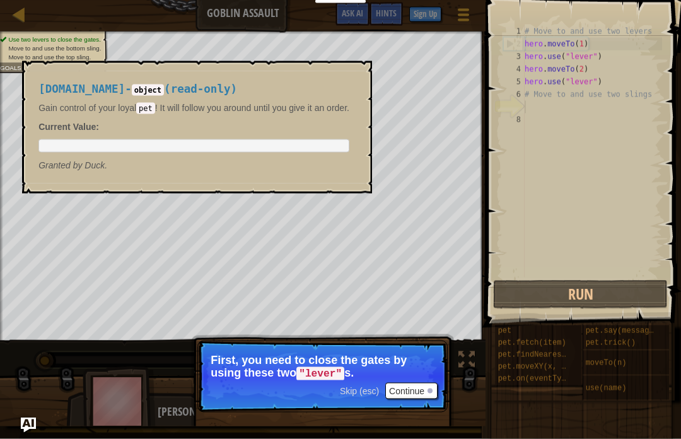
click at [422, 393] on button "Continue" at bounding box center [411, 391] width 52 height 16
